Goal: Check status: Verify the current state of an ongoing process or item

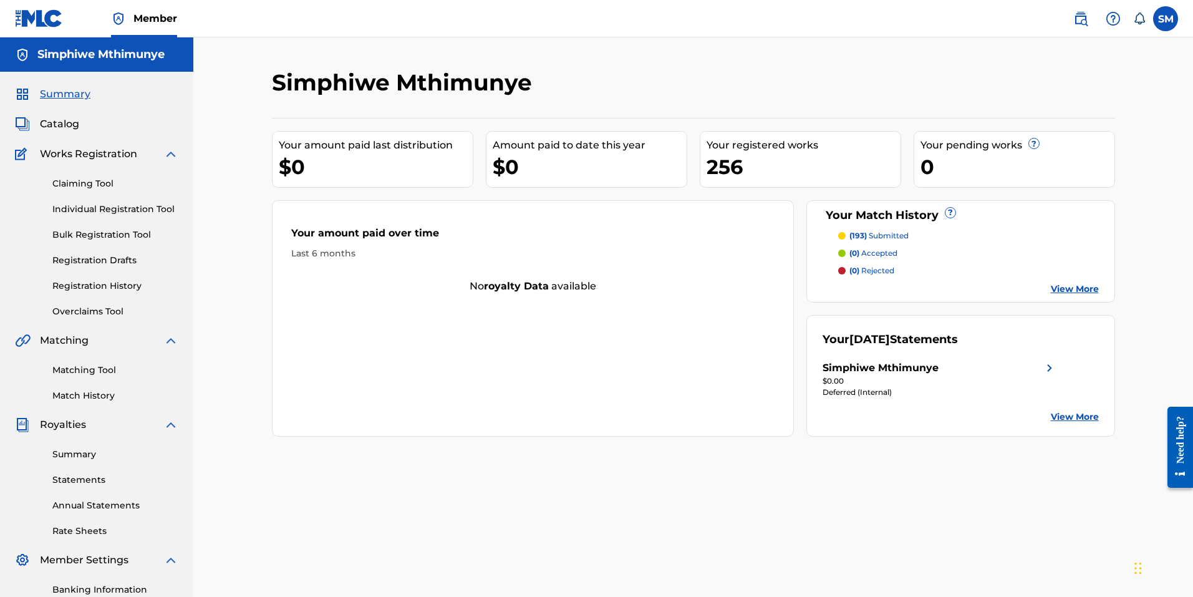
click at [110, 284] on link "Registration History" at bounding box center [115, 285] width 126 height 13
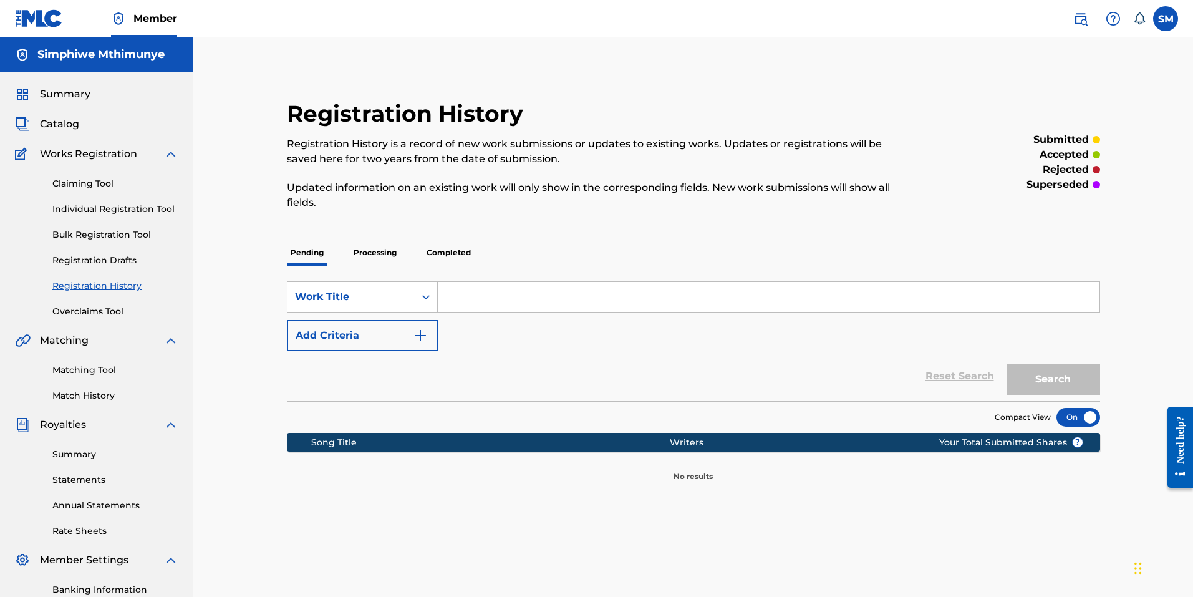
click at [386, 255] on p "Processing" at bounding box center [375, 253] width 51 height 26
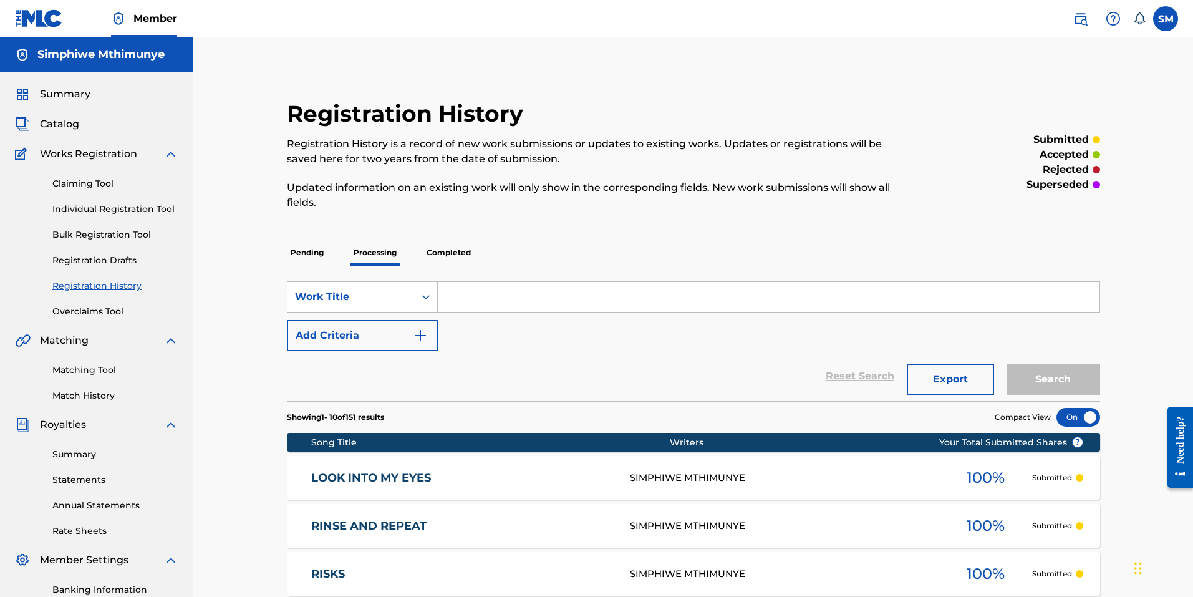
click at [449, 251] on p "Completed" at bounding box center [449, 253] width 52 height 26
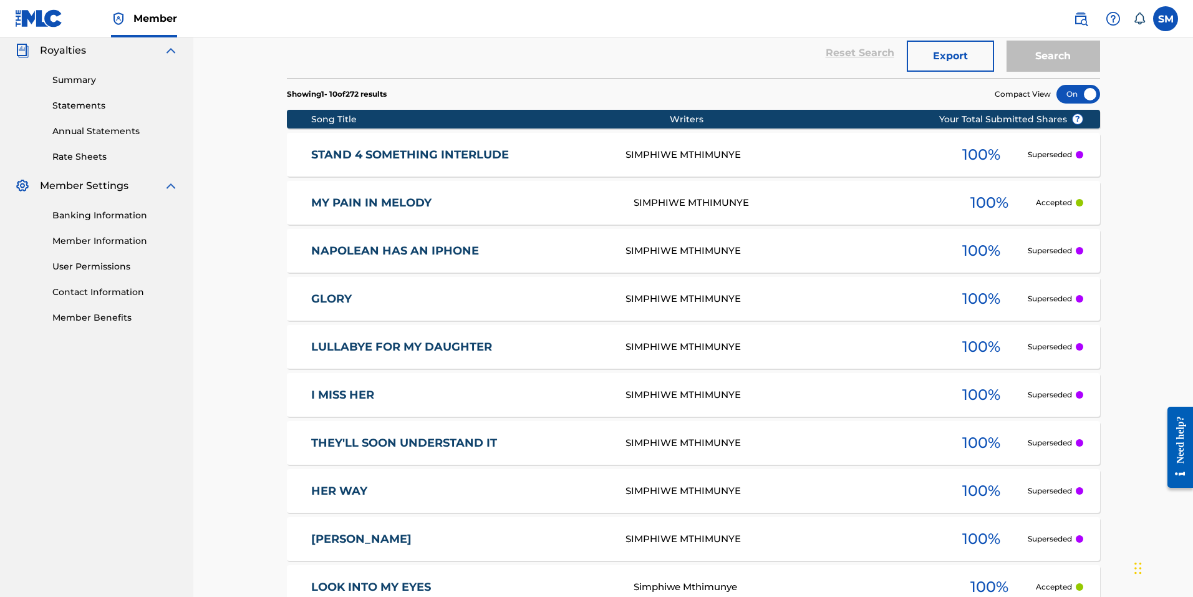
scroll to position [499, 0]
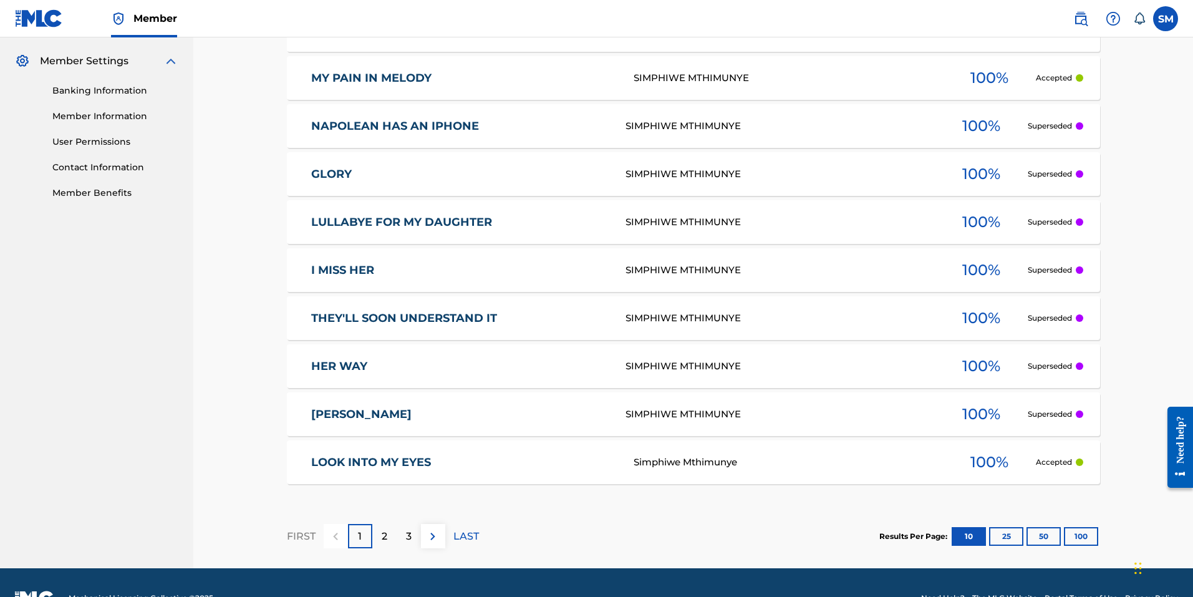
click at [1071, 538] on button "100" at bounding box center [1081, 536] width 34 height 19
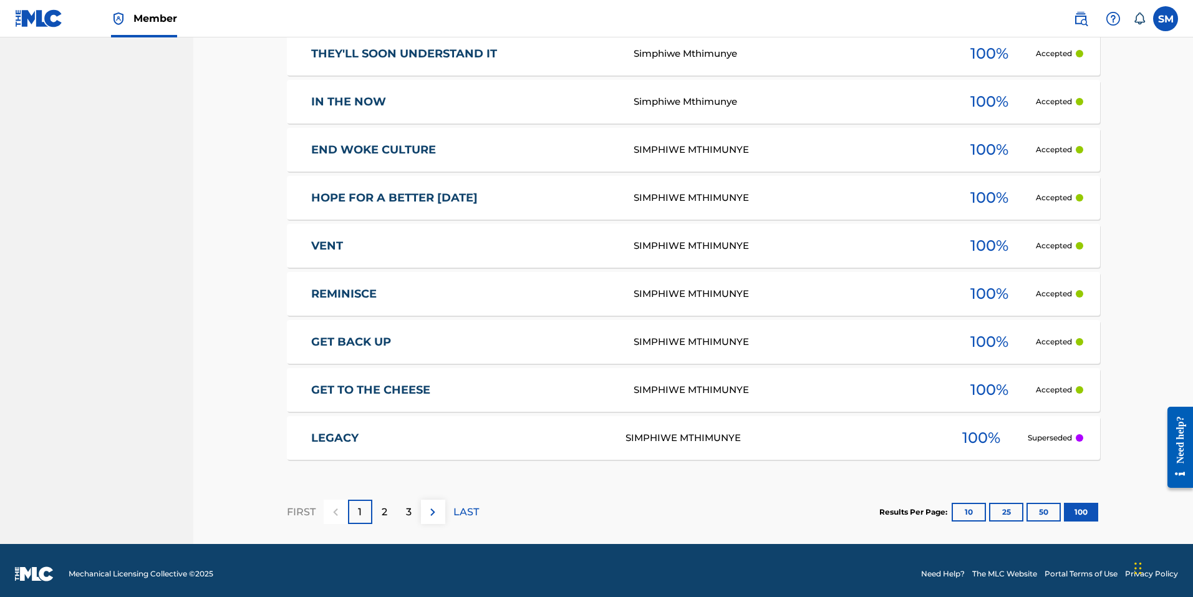
scroll to position [4854, 0]
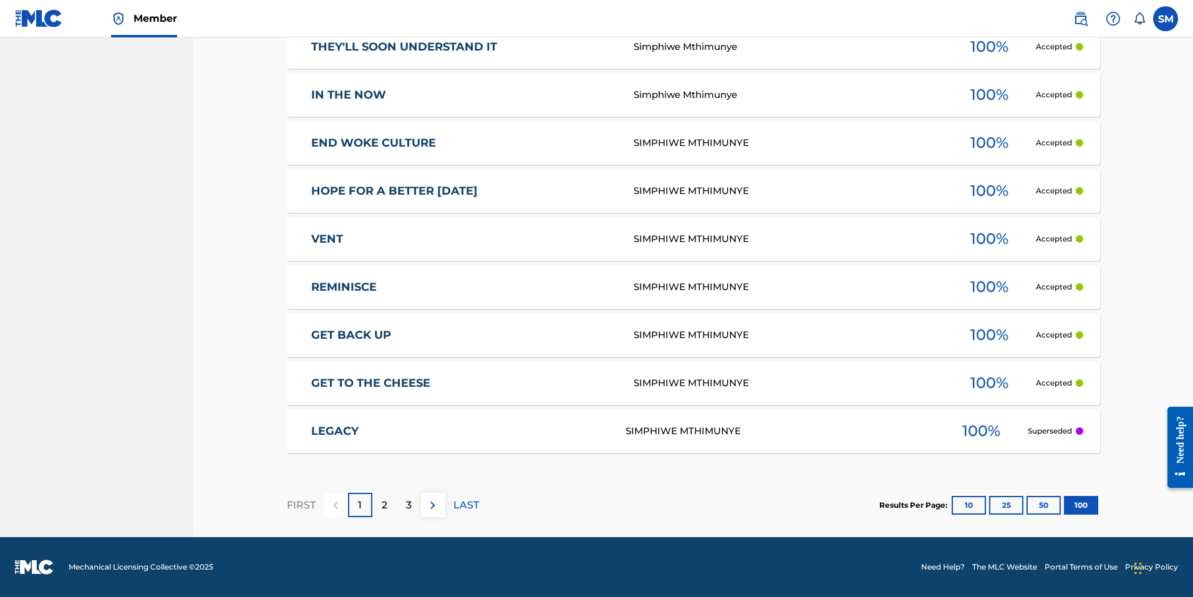
click at [385, 500] on p "2" at bounding box center [385, 505] width 6 height 15
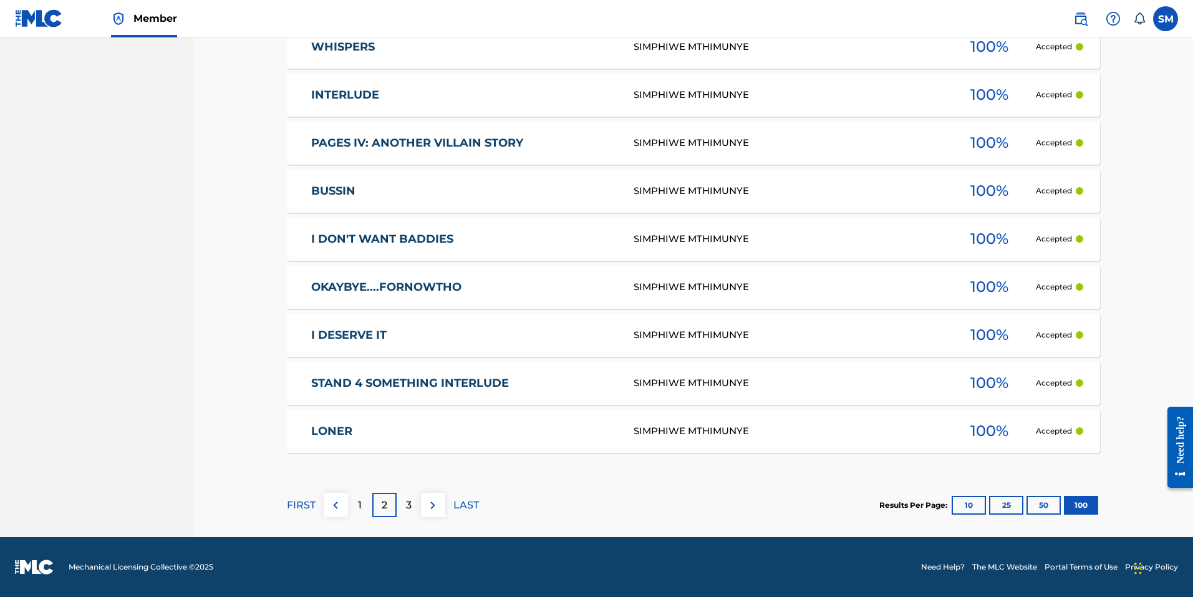
click at [409, 511] on p "3" at bounding box center [409, 505] width 6 height 15
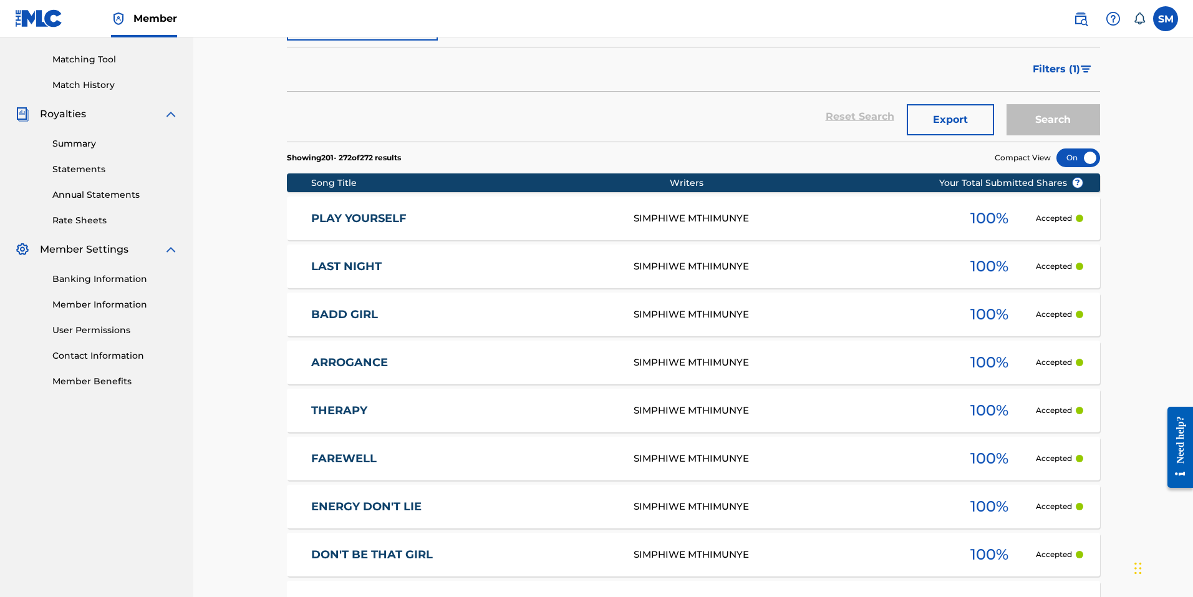
scroll to position [265, 0]
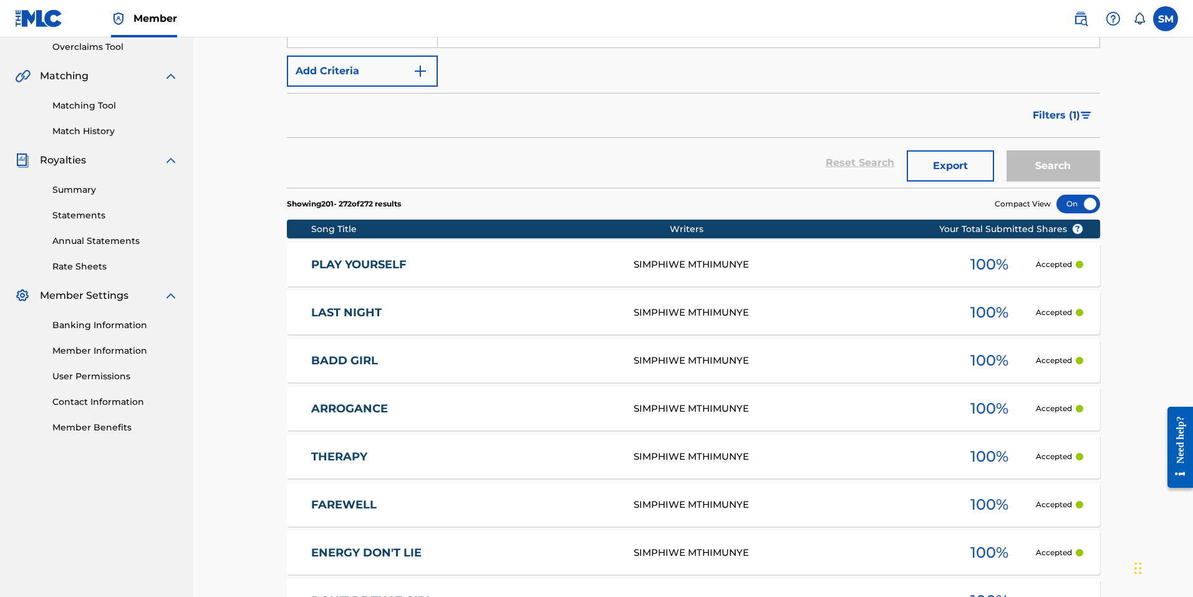
click at [72, 192] on link "Summary" at bounding box center [115, 189] width 126 height 13
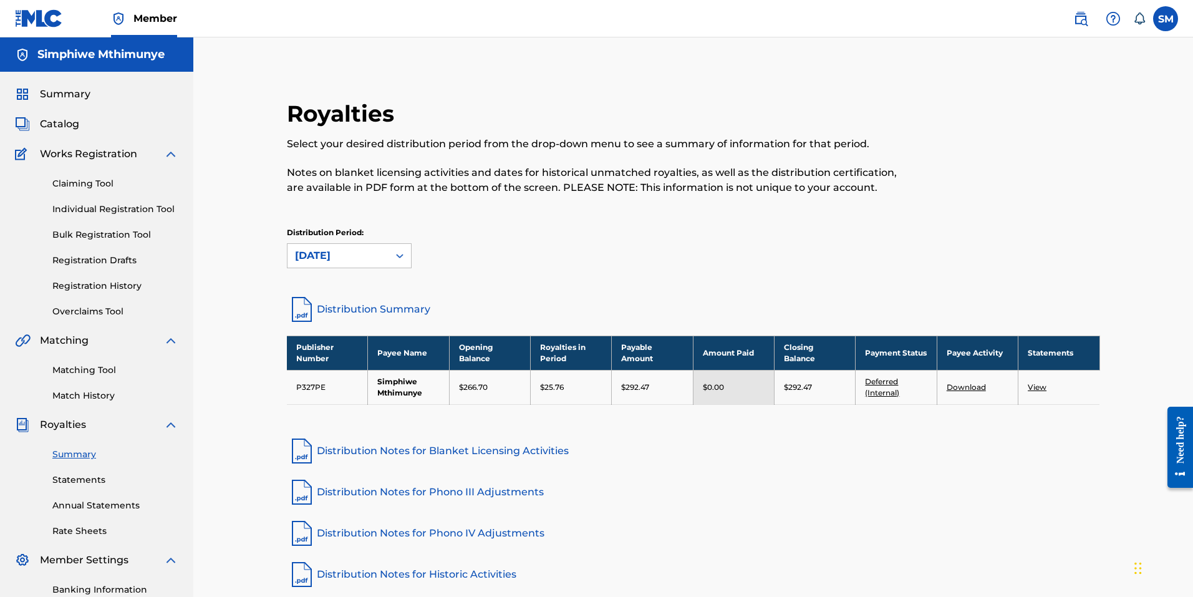
click at [885, 381] on link "Deferred (Internal)" at bounding box center [882, 387] width 34 height 21
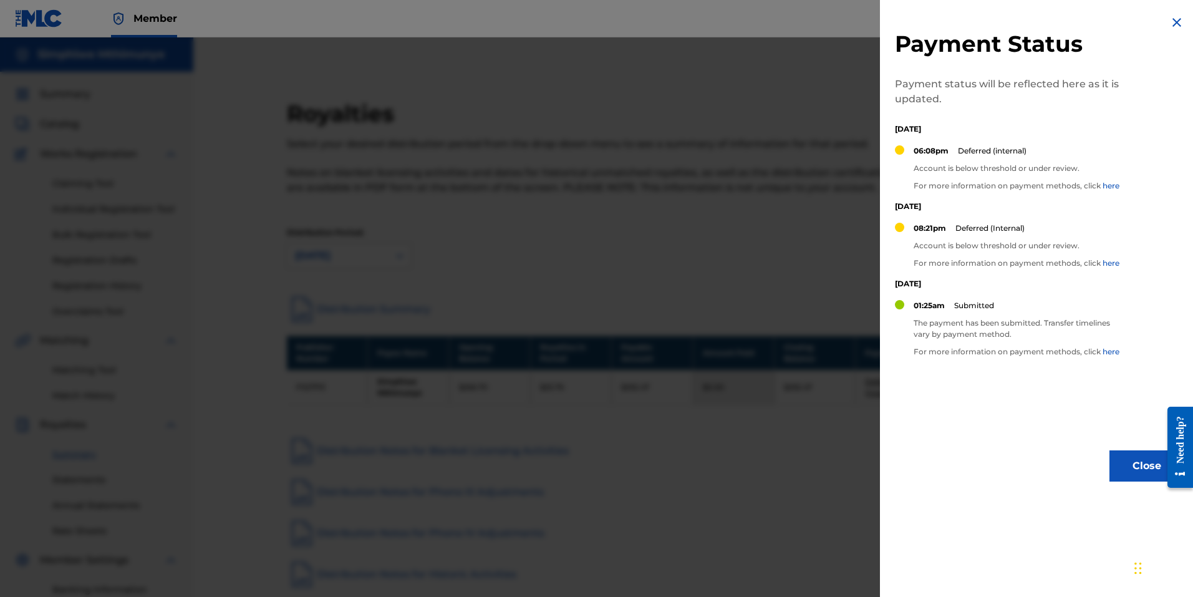
click at [791, 420] on div at bounding box center [596, 335] width 1193 height 597
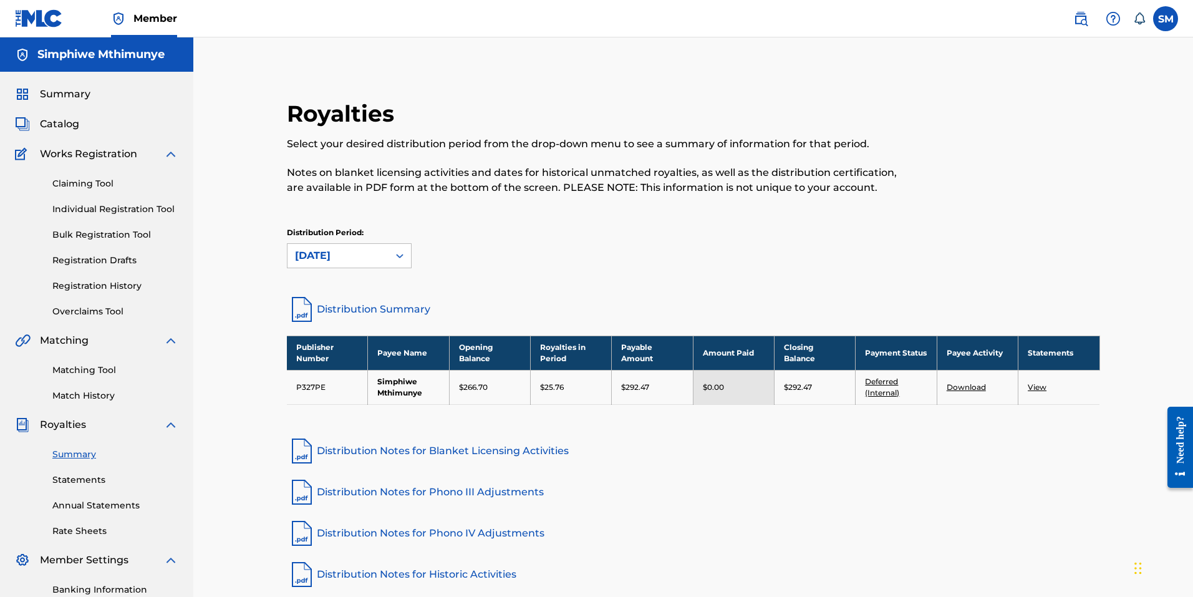
click at [1035, 388] on link "View" at bounding box center [1037, 386] width 19 height 9
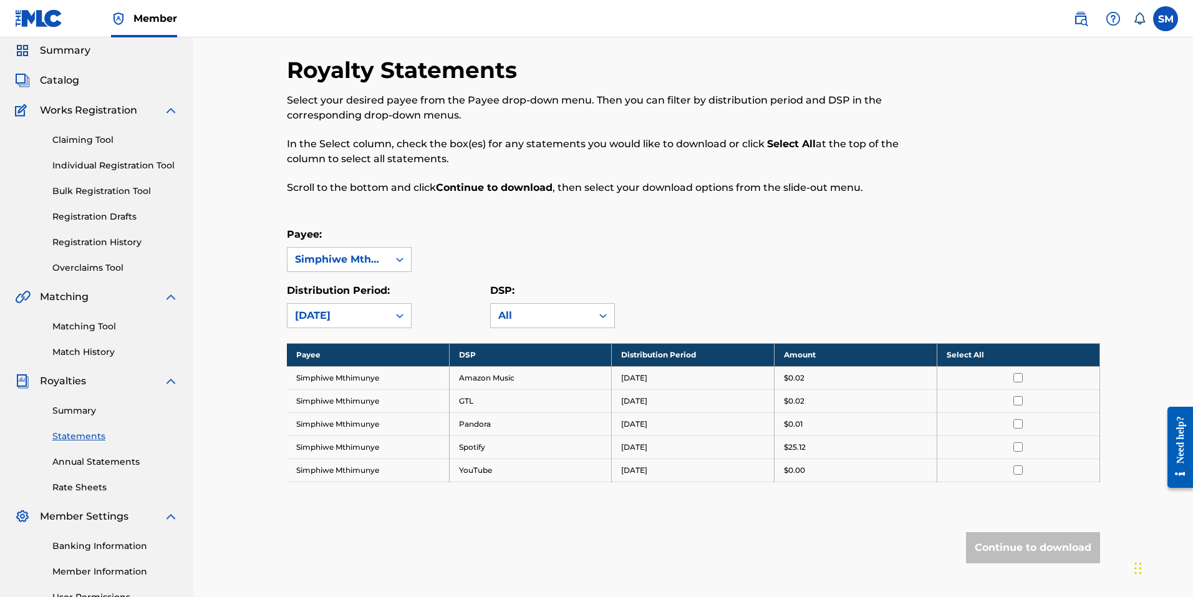
scroll to position [62, 0]
